Goal: Task Accomplishment & Management: Manage account settings

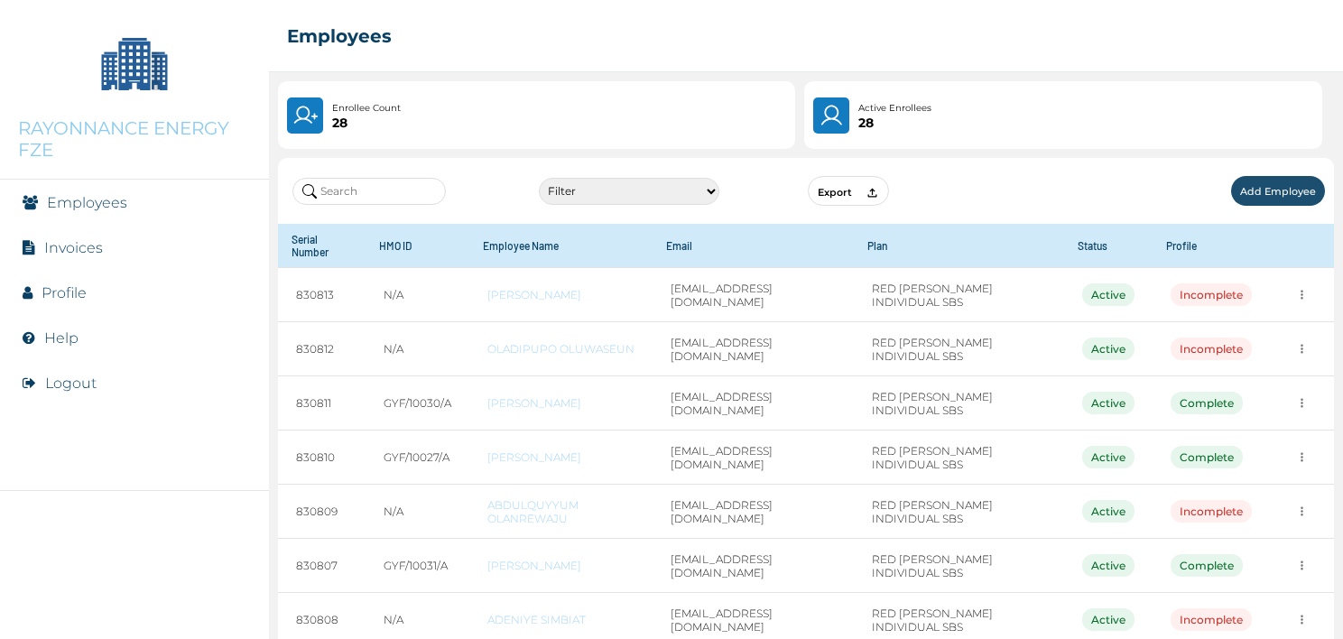
click at [97, 209] on link "Employees" at bounding box center [87, 202] width 80 height 17
click at [90, 284] on li "Profile" at bounding box center [134, 292] width 269 height 45
click at [69, 296] on link "Profile" at bounding box center [64, 292] width 45 height 17
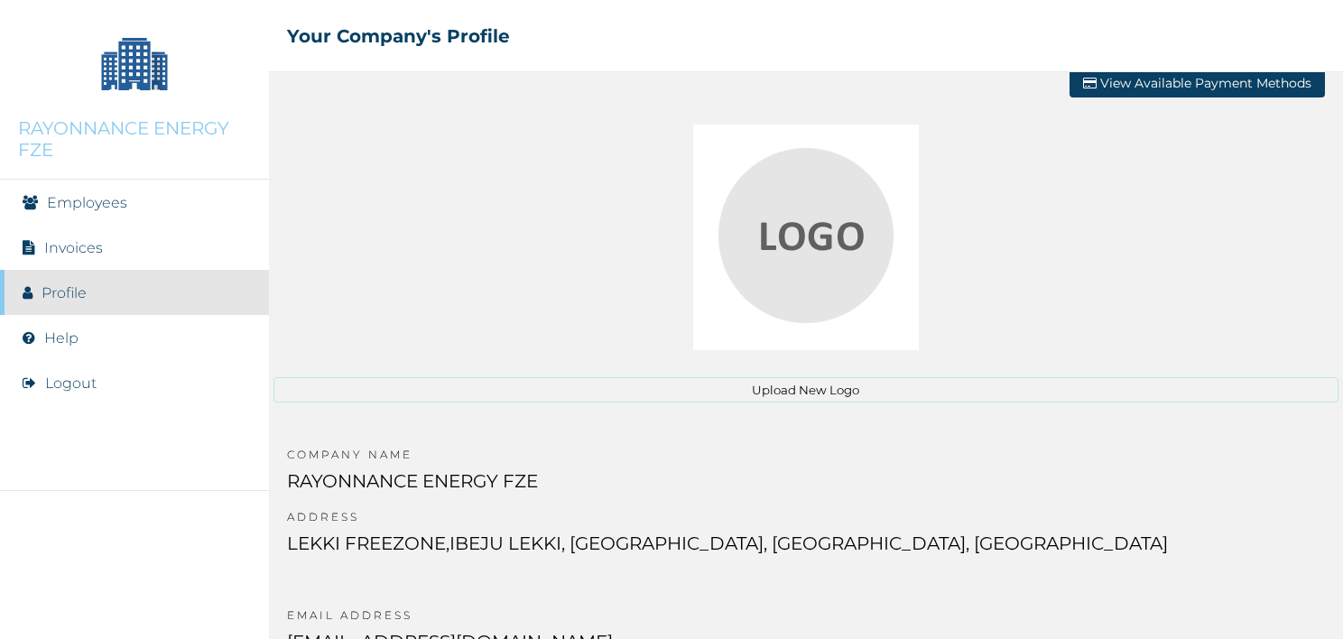
scroll to position [29, 0]
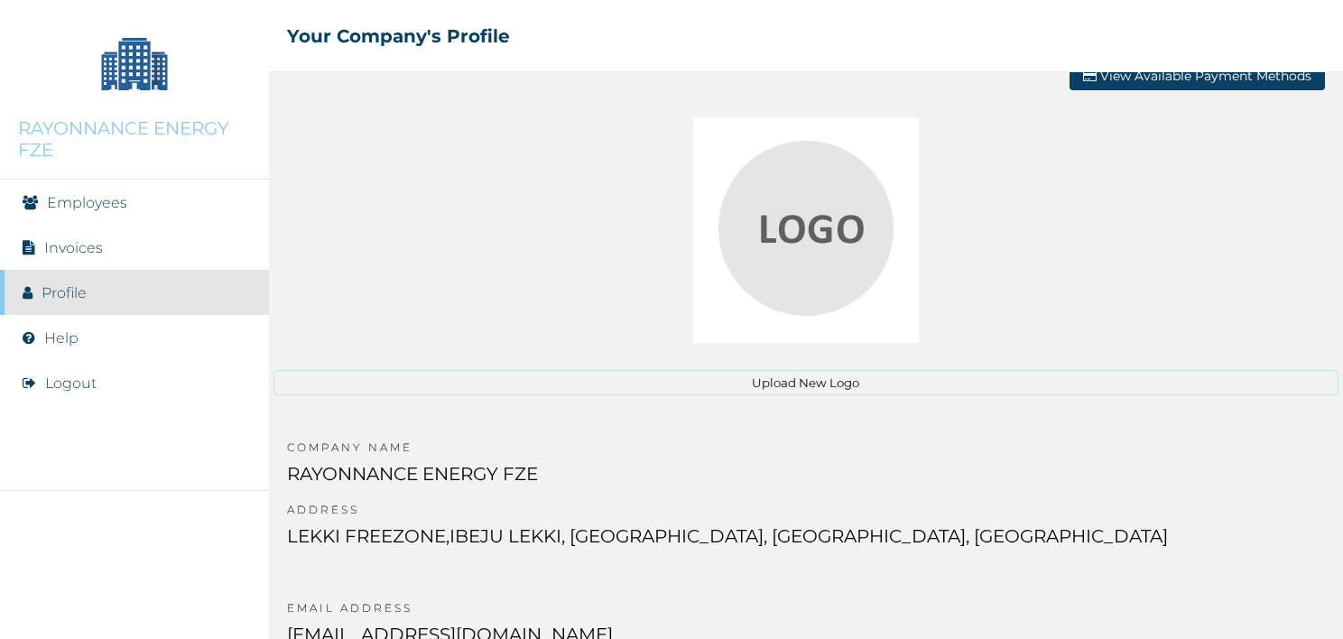
click at [919, 381] on button "Upload New Logo" at bounding box center [805, 382] width 1065 height 25
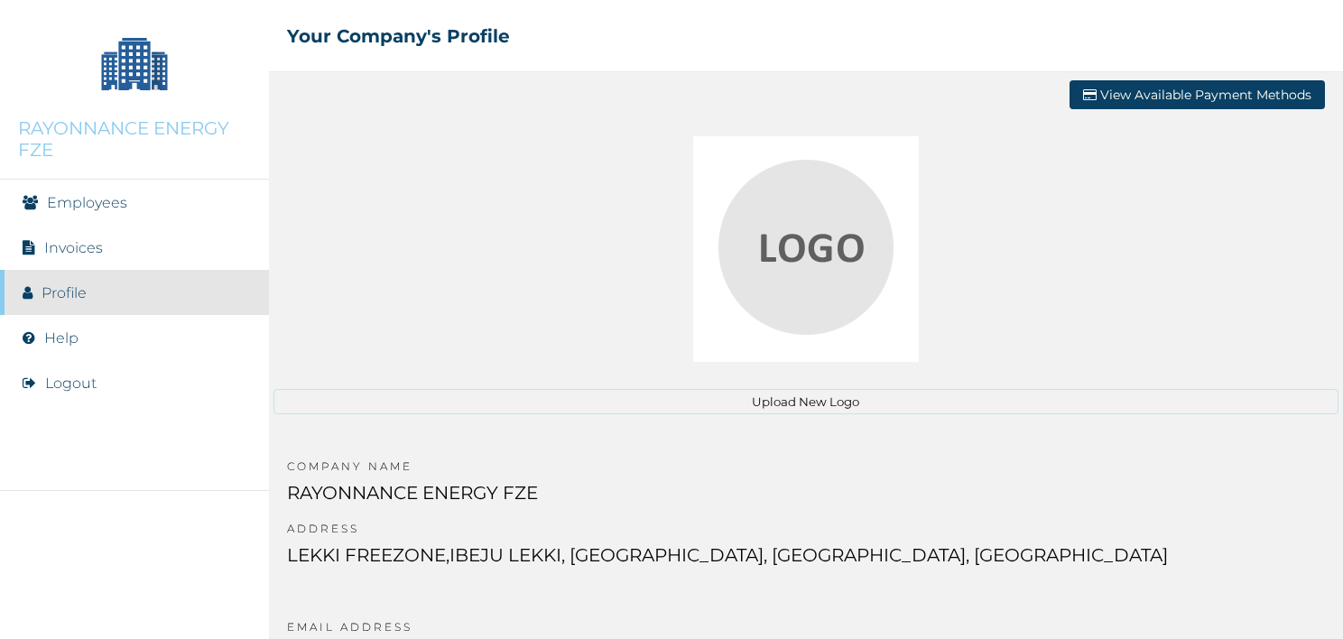
scroll to position [0, 0]
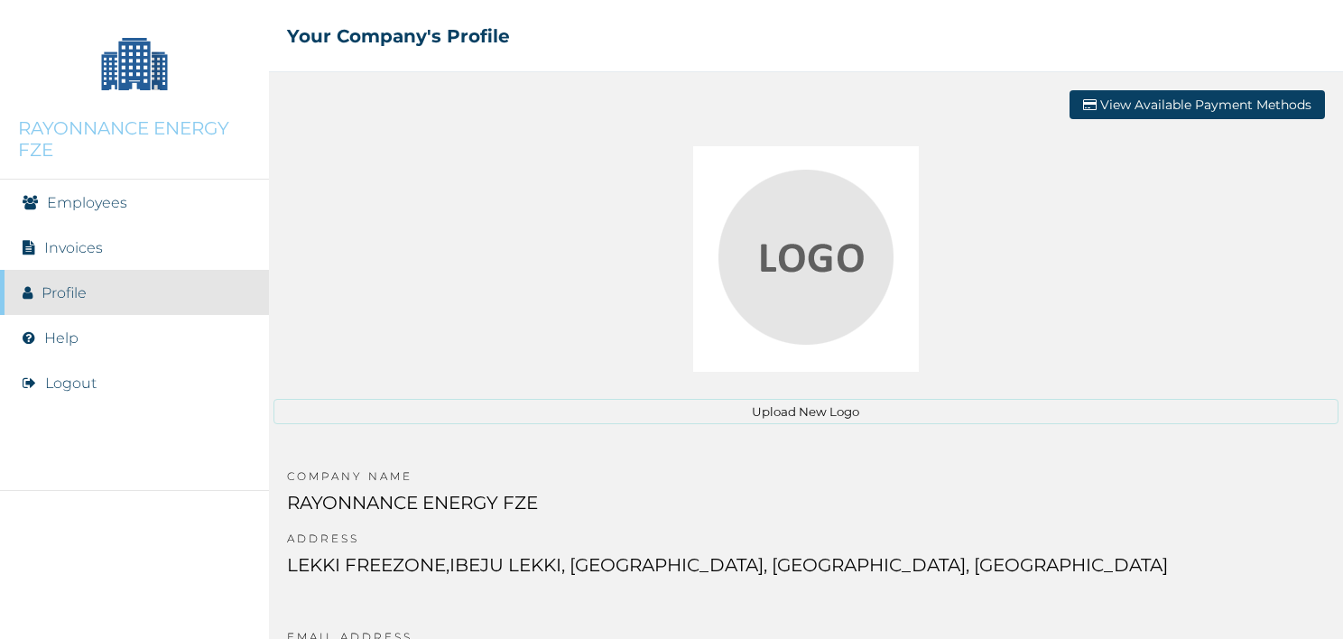
click at [75, 310] on li "Profile" at bounding box center [134, 292] width 269 height 45
click at [75, 303] on li "Profile" at bounding box center [134, 292] width 269 height 45
click at [134, 197] on li "Employees" at bounding box center [134, 202] width 269 height 45
click at [98, 200] on link "Employees" at bounding box center [87, 202] width 80 height 17
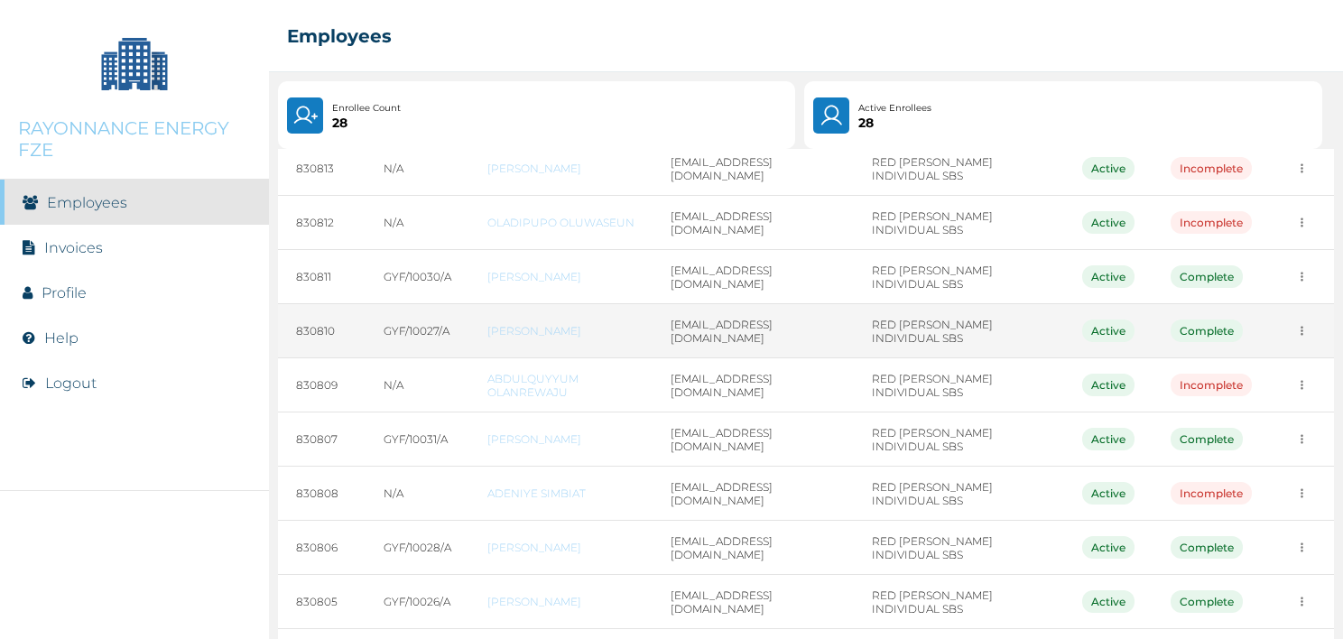
scroll to position [250, 0]
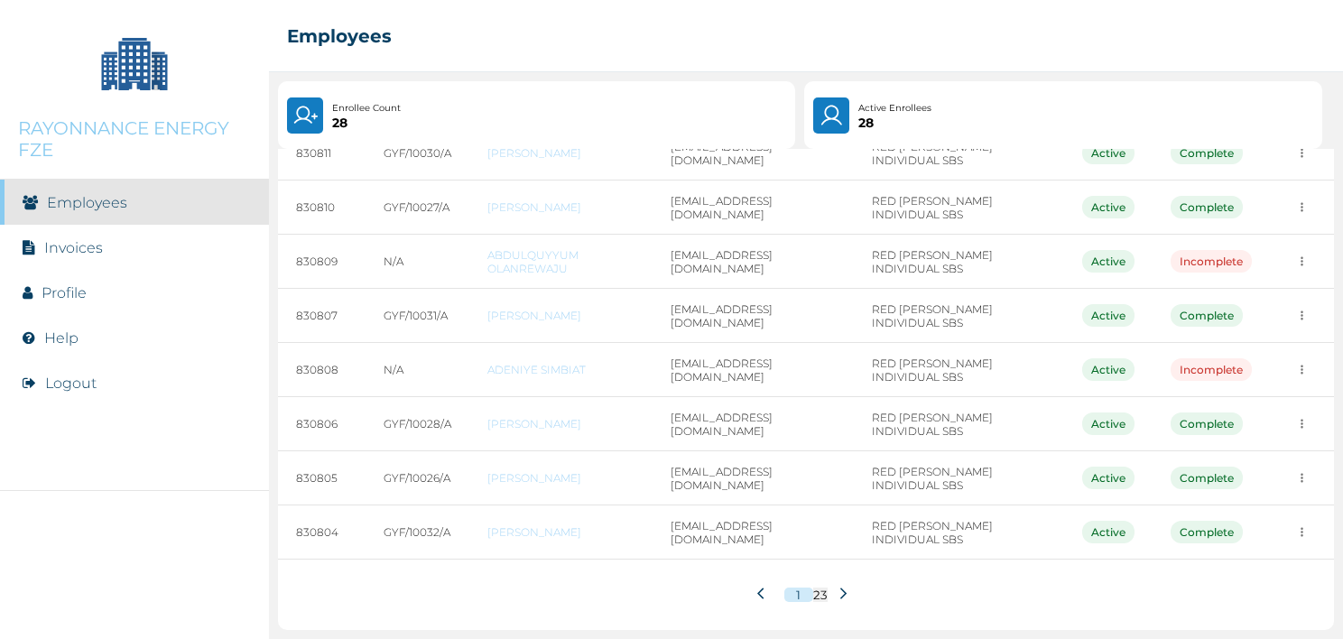
click at [35, 386] on icon at bounding box center [30, 382] width 14 height 14
click at [65, 386] on button "Logout" at bounding box center [70, 382] width 51 height 17
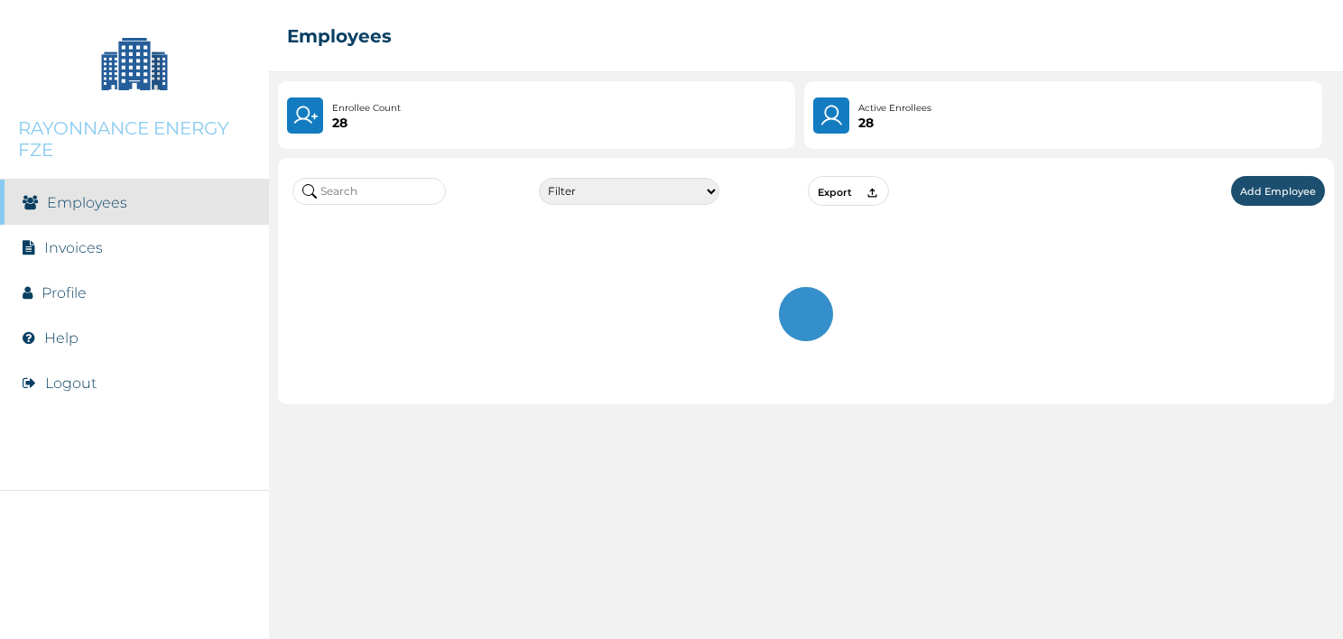
scroll to position [0, 0]
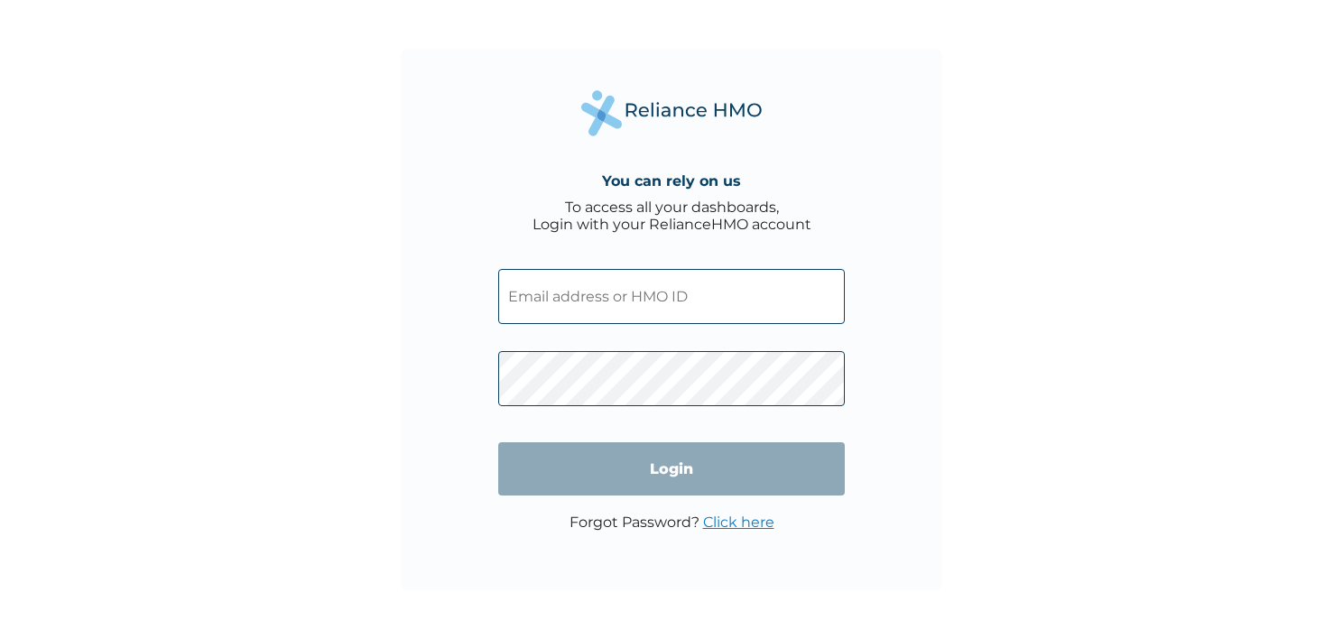
click at [722, 526] on link "Click here" at bounding box center [738, 521] width 71 height 17
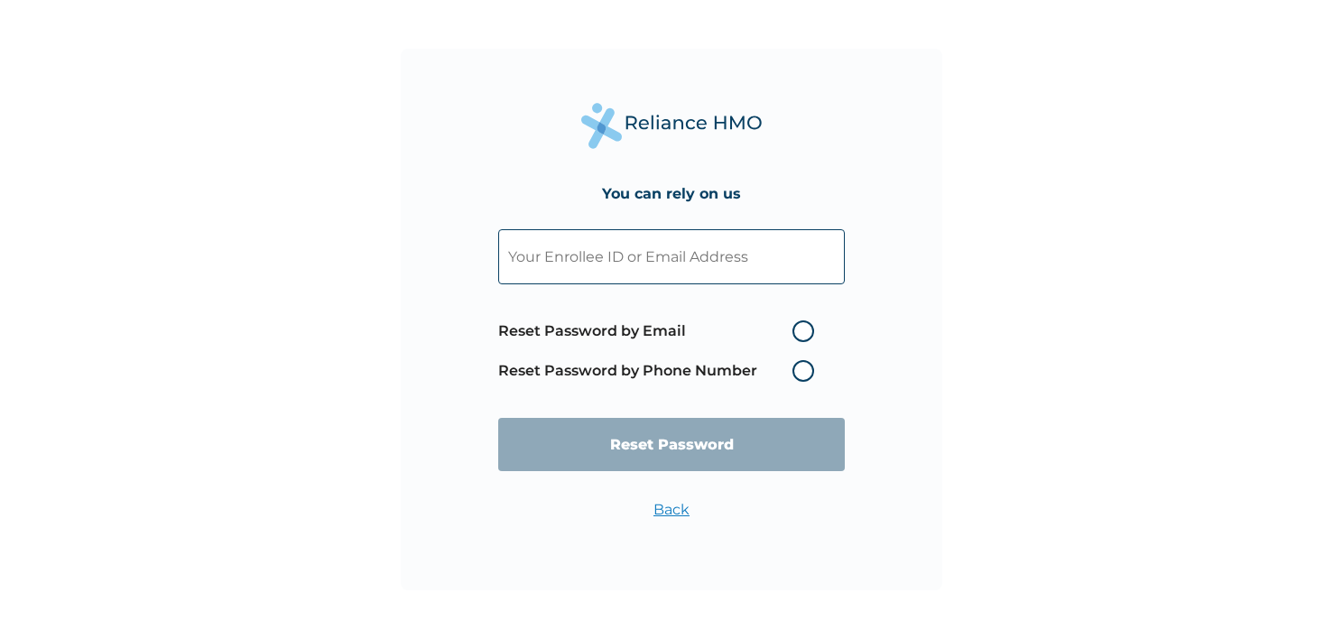
click at [739, 324] on label "Reset Password by Email" at bounding box center [660, 331] width 325 height 22
click at [767, 324] on input "Reset Password by Email" at bounding box center [781, 331] width 29 height 29
radio input "true"
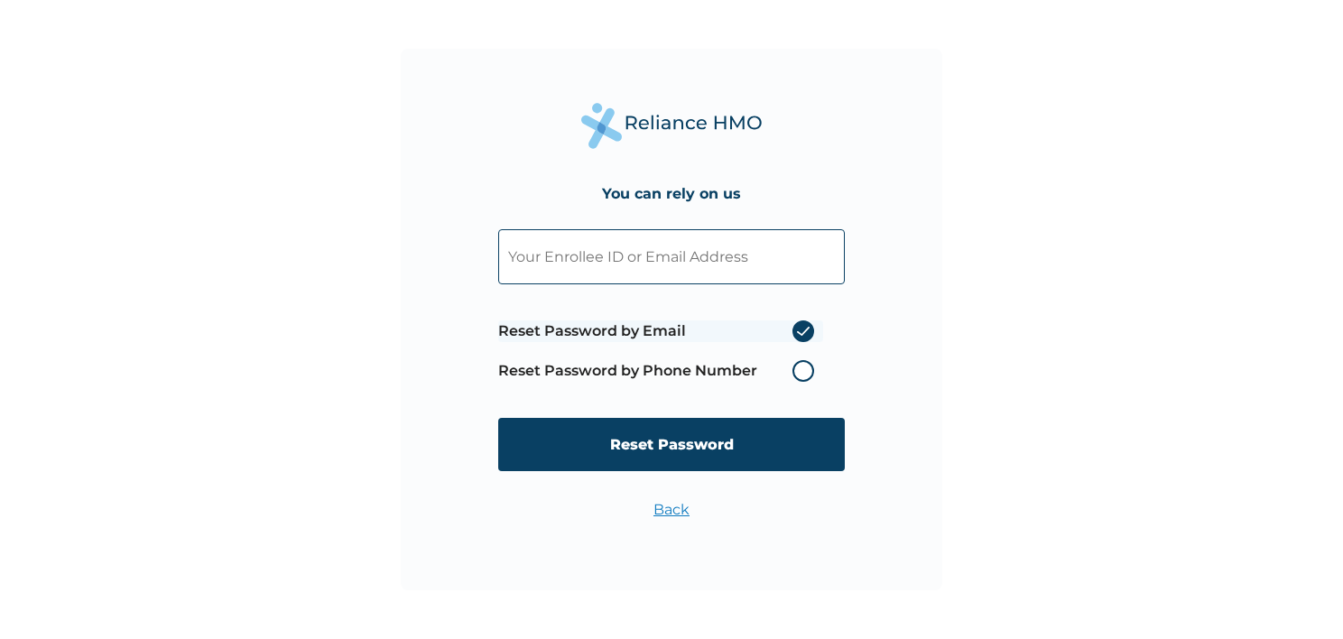
click at [634, 243] on input "text" at bounding box center [671, 256] width 346 height 55
paste input "oresegun.seun@rayonnancefze.com"
type input "[EMAIL_ADDRESS][DOMAIN_NAME]"
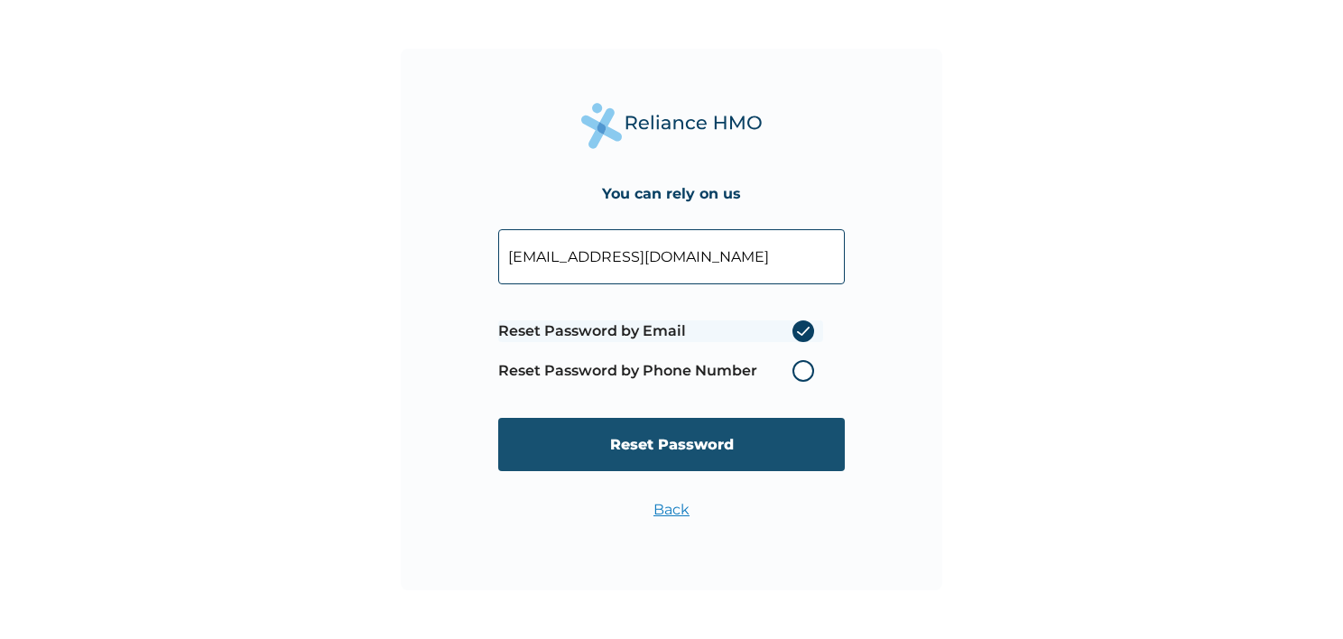
click at [669, 443] on input "Reset Password" at bounding box center [671, 444] width 346 height 53
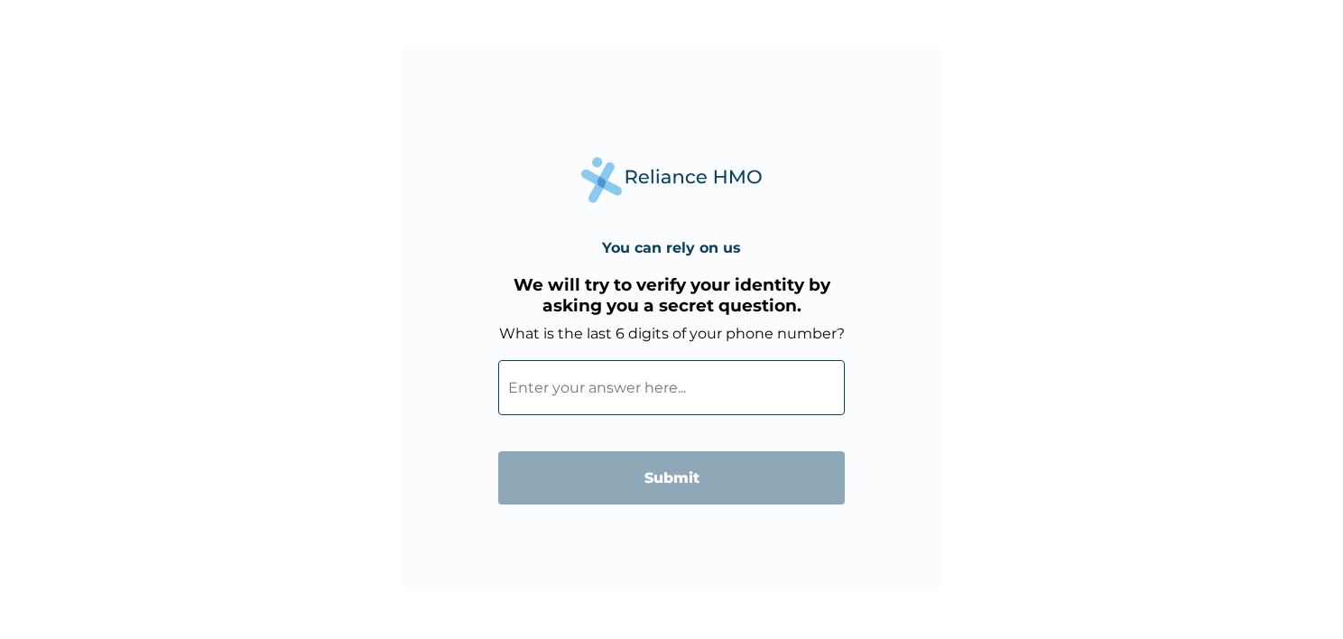
click at [678, 383] on input "What is the last 6 digits of your phone number?" at bounding box center [671, 387] width 346 height 55
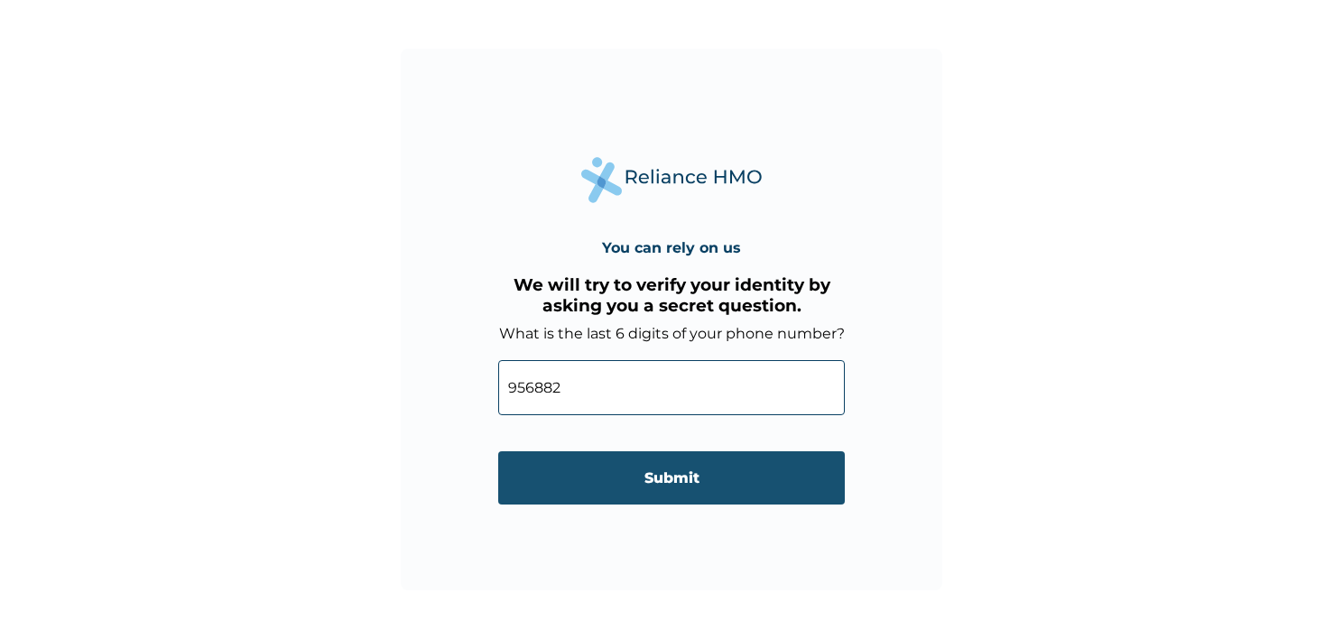
type input "956882"
click at [608, 486] on input "Submit" at bounding box center [671, 477] width 346 height 53
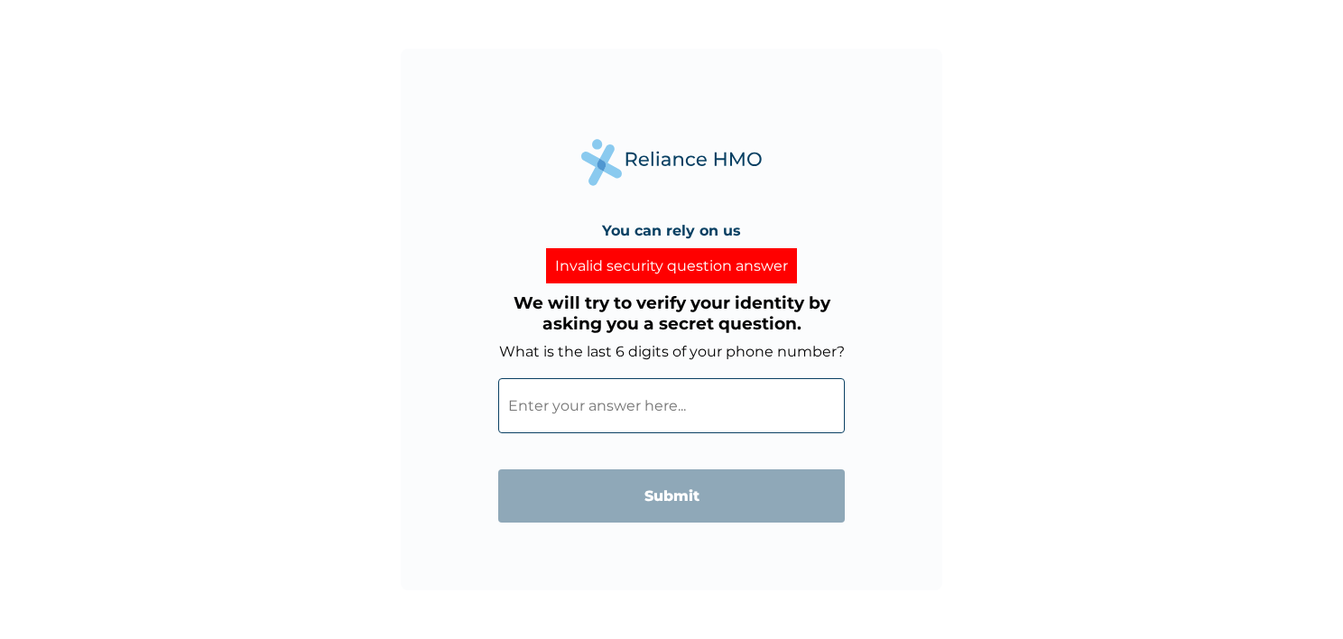
click at [657, 401] on input "What is the last 6 digits of your phone number?" at bounding box center [671, 405] width 346 height 55
click at [866, 357] on div "You can rely on us Invalid security question answer We will try to verify your …" at bounding box center [671, 319] width 541 height 541
click at [706, 260] on div "Invalid security question answer" at bounding box center [671, 265] width 251 height 35
click at [629, 402] on input "What is the last 6 digits of your phone number?" at bounding box center [671, 405] width 346 height 55
type input "956882"
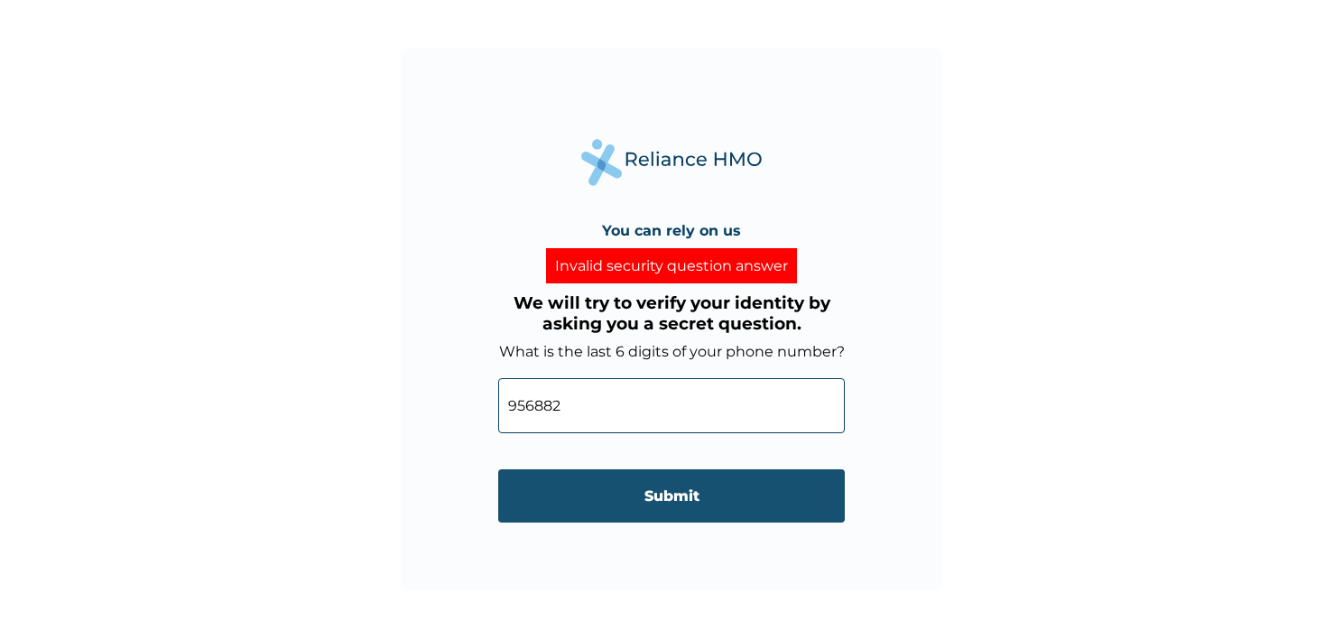
click at [604, 494] on input "Submit" at bounding box center [671, 495] width 346 height 53
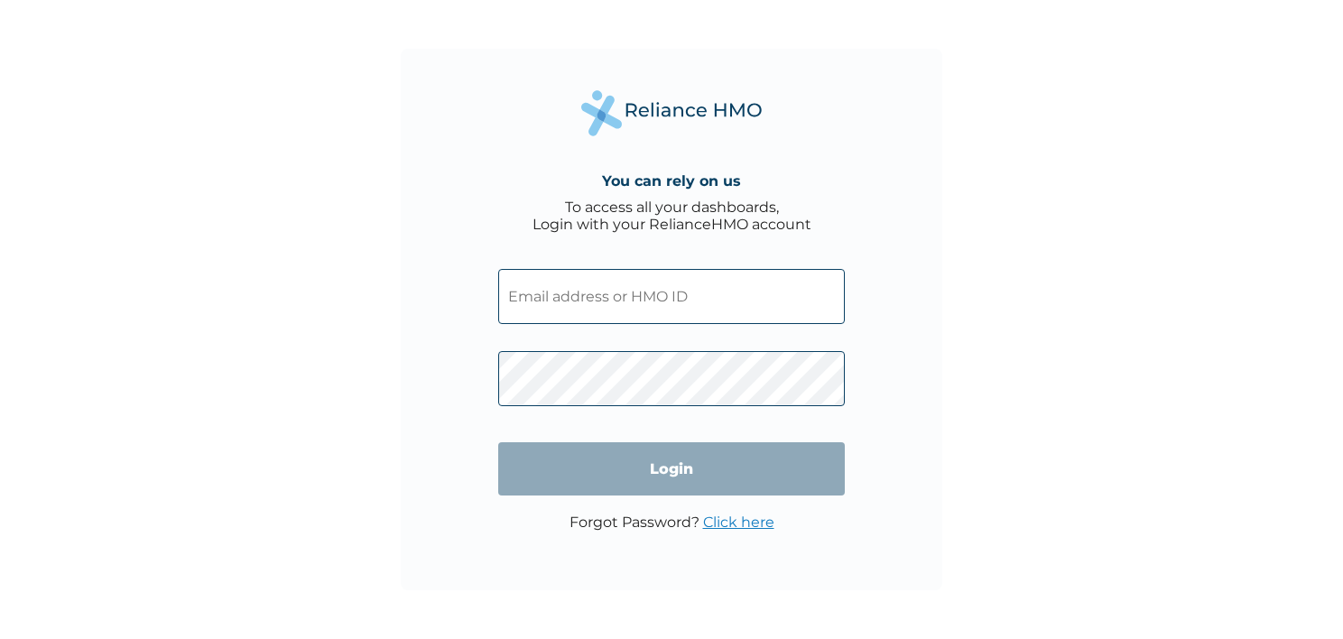
click at [623, 315] on input "text" at bounding box center [671, 296] width 346 height 55
paste input "[EMAIL_ADDRESS][DOMAIN_NAME]"
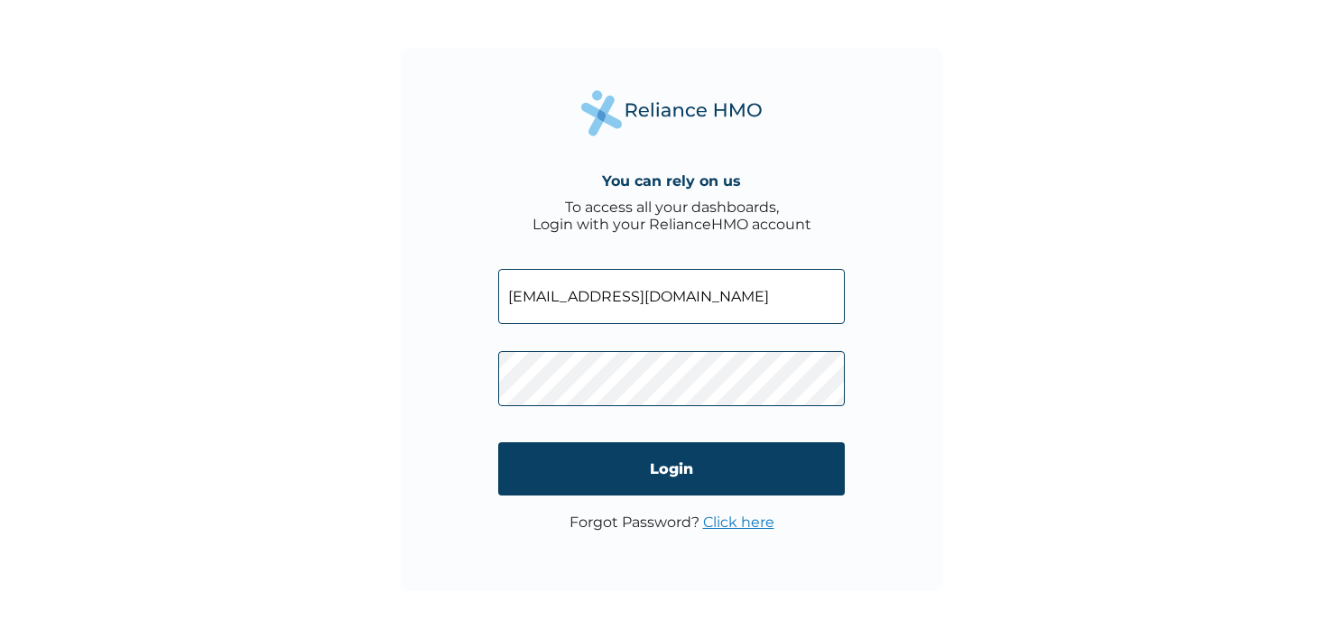
type input "[EMAIL_ADDRESS][DOMAIN_NAME]"
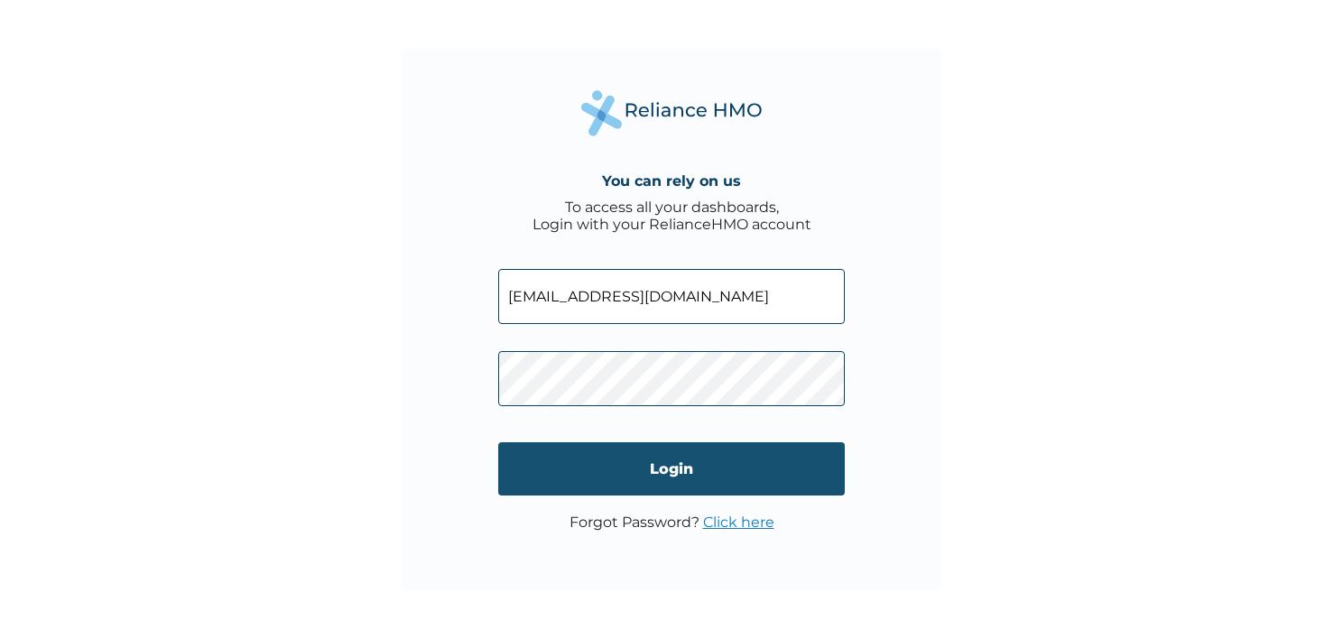
click at [664, 475] on input "Login" at bounding box center [671, 468] width 346 height 53
